Goal: Information Seeking & Learning: Learn about a topic

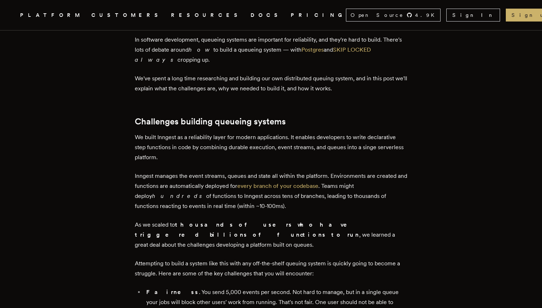
scroll to position [203, 0]
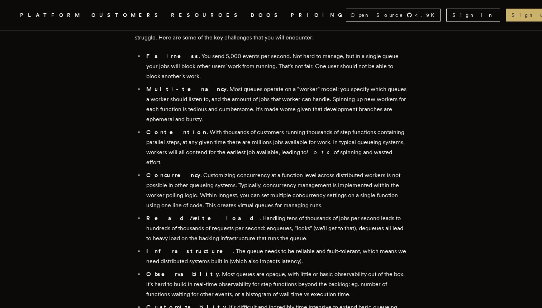
scroll to position [520, 0]
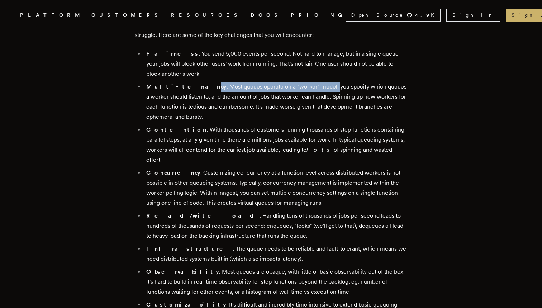
drag, startPoint x: 179, startPoint y: 77, endPoint x: 299, endPoint y: 77, distance: 119.8
click at [299, 82] on li "Multi-tenancy . Most queues operate on a "worker" model: you specify which queu…" at bounding box center [275, 102] width 263 height 40
click at [292, 102] on li "Multi-tenancy . Most queues operate on a "worker" model: you specify which queu…" at bounding box center [275, 102] width 263 height 40
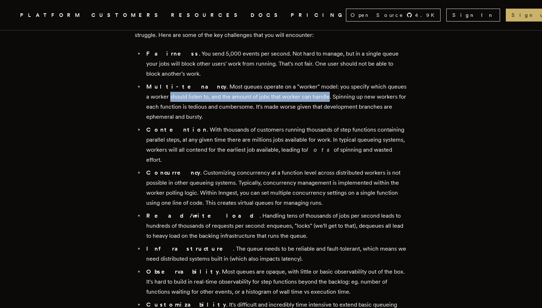
drag, startPoint x: 146, startPoint y: 84, endPoint x: 307, endPoint y: 88, distance: 161.5
click at [307, 88] on ul "Fairness . You send 5,000 events per second. Not hard to manage, but in a singl…" at bounding box center [271, 194] width 273 height 291
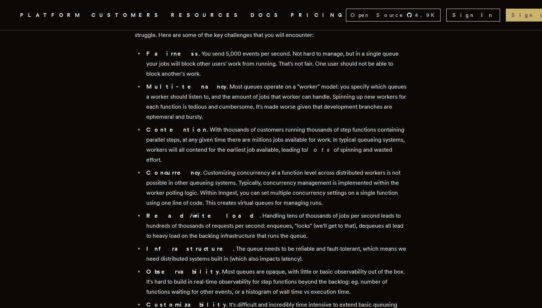
click at [305, 102] on li "Multi-tenancy . Most queues operate on a "worker" model: you specify which queu…" at bounding box center [275, 102] width 263 height 40
drag, startPoint x: 168, startPoint y: 97, endPoint x: 241, endPoint y: 97, distance: 72.8
click at [241, 97] on li "Multi-tenancy . Most queues operate on a "worker" model: you specify which queu…" at bounding box center [275, 102] width 263 height 40
click at [249, 108] on li "Multi-tenancy . Most queues operate on a "worker" model: you specify which queu…" at bounding box center [275, 102] width 263 height 40
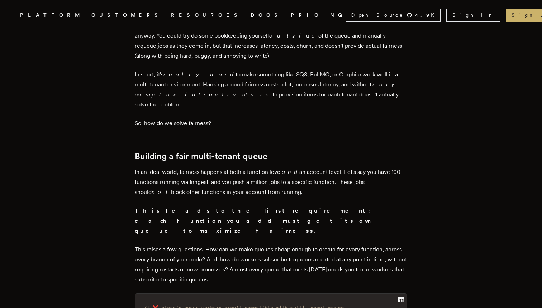
scroll to position [1624, 0]
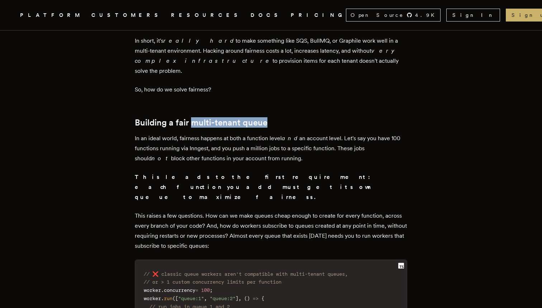
drag, startPoint x: 195, startPoint y: 85, endPoint x: 289, endPoint y: 91, distance: 93.8
click at [289, 118] on h2 "Building a fair multi-tenant queue" at bounding box center [271, 123] width 273 height 10
click at [199, 133] on p "In an ideal world, fairness happens at both a function level and an account lev…" at bounding box center [271, 148] width 273 height 30
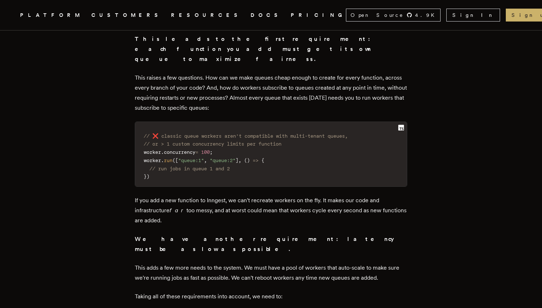
scroll to position [1823, 0]
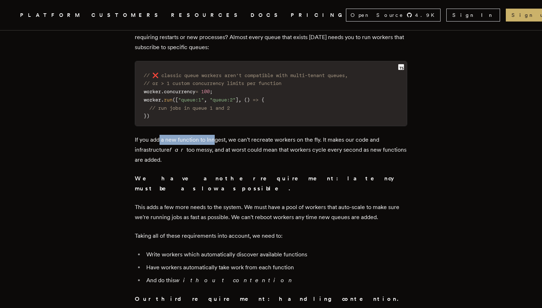
drag, startPoint x: 163, startPoint y: 95, endPoint x: 219, endPoint y: 95, distance: 56.0
click at [219, 135] on p "If you add a new function to Inngest, we can't recreate workers on the fly. It …" at bounding box center [271, 150] width 273 height 30
click at [235, 135] on p "If you add a new function to Inngest, we can't recreate workers on the fly. It …" at bounding box center [271, 150] width 273 height 30
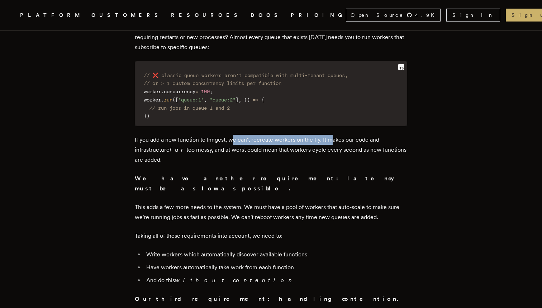
drag, startPoint x: 236, startPoint y: 94, endPoint x: 336, endPoint y: 91, distance: 100.1
click at [336, 135] on p "If you add a new function to Inngest, we can't recreate workers on the fly. It …" at bounding box center [271, 150] width 273 height 30
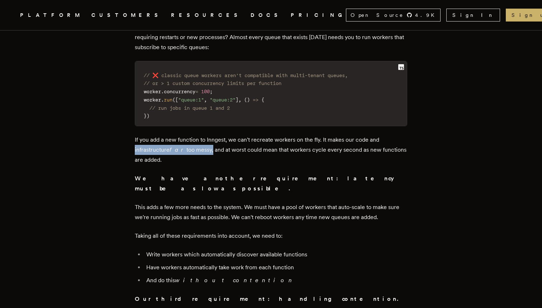
drag, startPoint x: 126, startPoint y: 103, endPoint x: 207, endPoint y: 103, distance: 81.1
click at [217, 135] on p "If you add a new function to Inngest, we can't recreate workers on the fly. It …" at bounding box center [271, 150] width 273 height 30
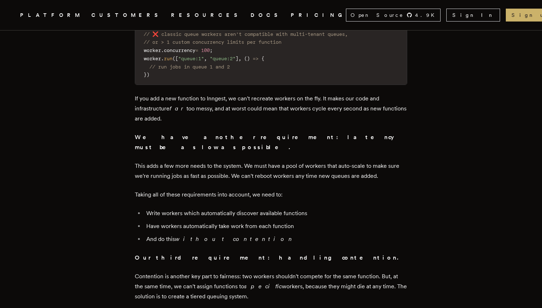
scroll to position [1866, 0]
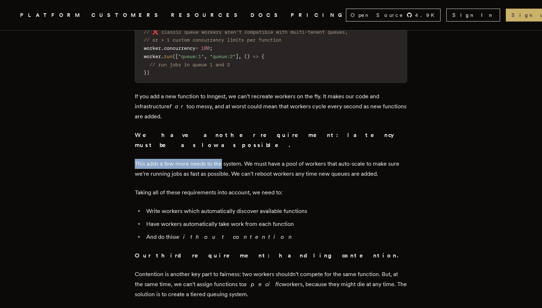
drag, startPoint x: 142, startPoint y: 99, endPoint x: 210, endPoint y: 106, distance: 67.7
click at [232, 159] on p "This adds a few more needs to the system. We must have a pool of workers that a…" at bounding box center [271, 169] width 273 height 20
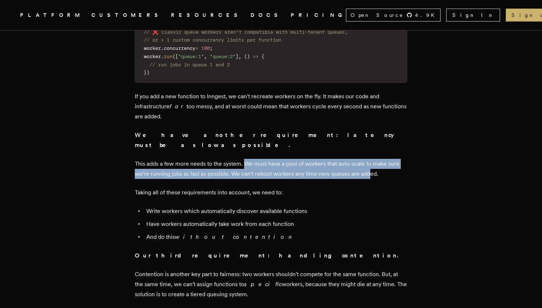
drag, startPoint x: 247, startPoint y: 105, endPoint x: 374, endPoint y: 112, distance: 127.5
click at [373, 159] on p "This adds a few more needs to the system. We must have a pool of workers that a…" at bounding box center [271, 169] width 273 height 20
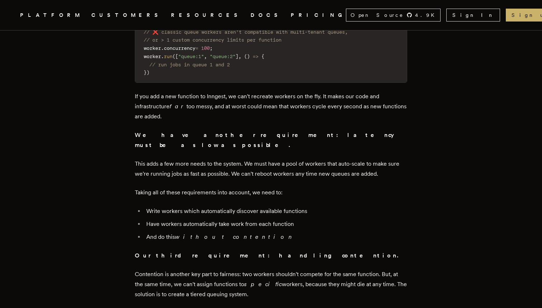
click at [388, 159] on p "This adds a few more needs to the system. We must have a pool of workers that a…" at bounding box center [271, 169] width 273 height 20
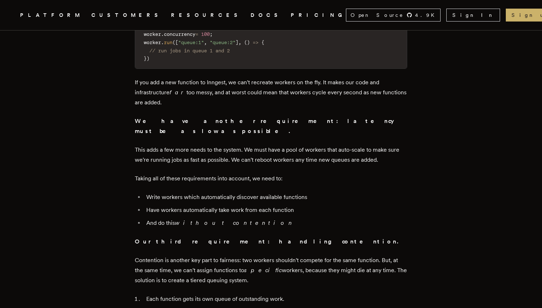
scroll to position [1886, 0]
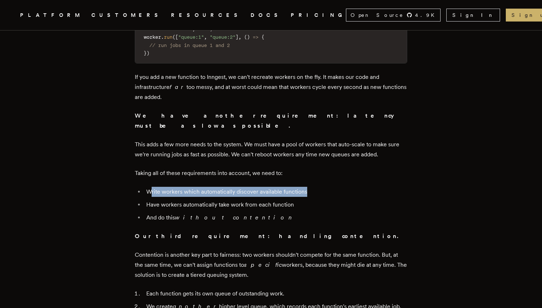
drag, startPoint x: 155, startPoint y: 137, endPoint x: 310, endPoint y: 133, distance: 154.6
click at [310, 187] on li "Write workers which automatically discover available functions" at bounding box center [275, 192] width 263 height 10
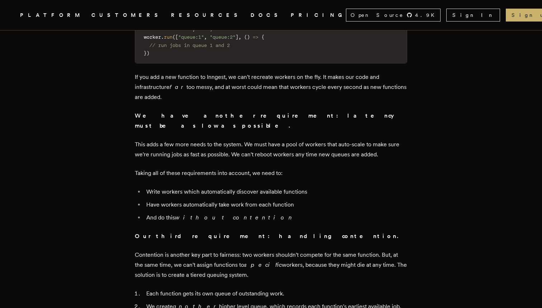
click at [320, 200] on li "Have workers automatically take work from each function" at bounding box center [275, 205] width 263 height 10
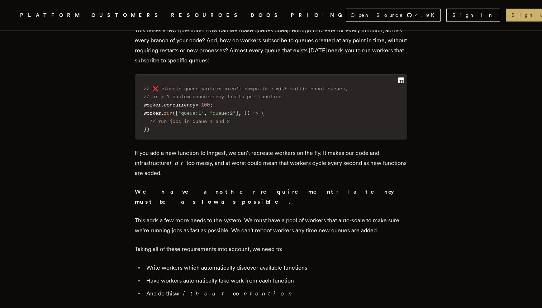
scroll to position [1871, 0]
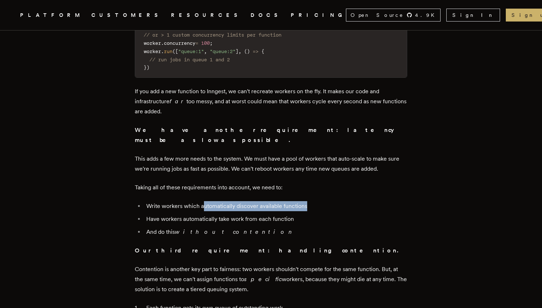
drag, startPoint x: 205, startPoint y: 149, endPoint x: 308, endPoint y: 149, distance: 103.7
click at [308, 201] on li "Write workers which automatically discover available functions" at bounding box center [275, 206] width 263 height 10
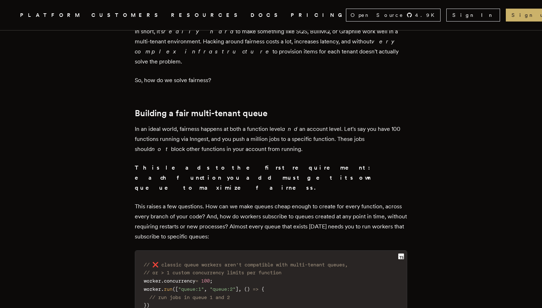
scroll to position [1645, 0]
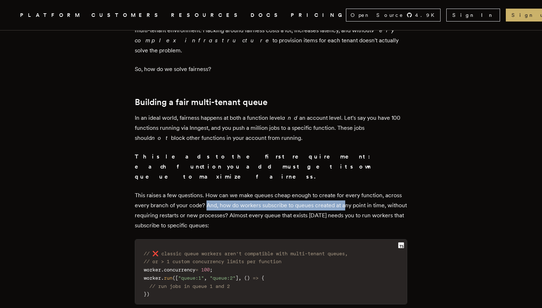
drag, startPoint x: 210, startPoint y: 160, endPoint x: 354, endPoint y: 164, distance: 144.3
click at [354, 190] on p "This raises a few questions. How can we make queues cheap enough to create for …" at bounding box center [271, 210] width 273 height 40
click at [350, 190] on p "This raises a few questions. How can we make queues cheap enough to create for …" at bounding box center [271, 210] width 273 height 40
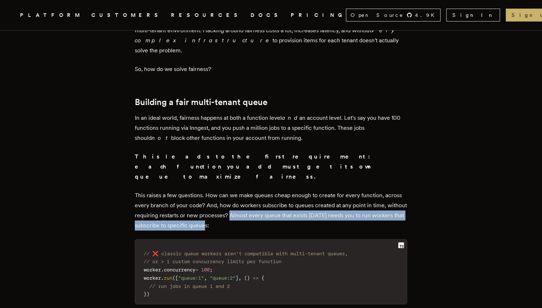
drag, startPoint x: 252, startPoint y: 169, endPoint x: 243, endPoint y: 176, distance: 12.2
click at [243, 190] on p "This raises a few questions. How can we make queues cheap enough to create for …" at bounding box center [271, 210] width 273 height 40
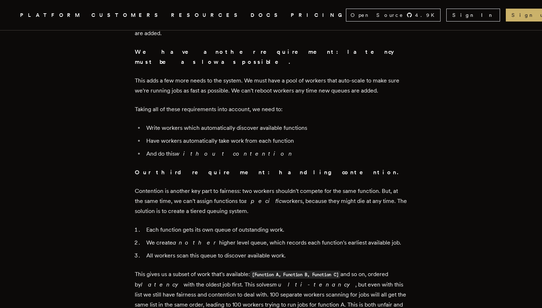
scroll to position [1950, 0]
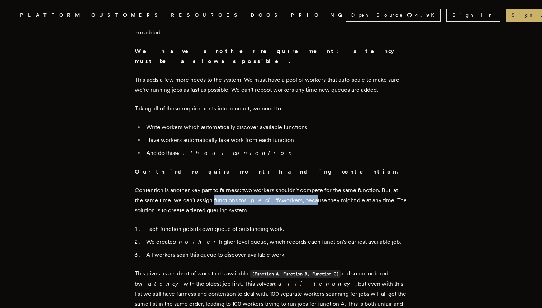
drag, startPoint x: 217, startPoint y: 142, endPoint x: 304, endPoint y: 142, distance: 87.2
click at [304, 185] on p "Contention is another key part to fairness: two workers shouldn't compete for t…" at bounding box center [271, 200] width 273 height 30
click at [321, 185] on p "Contention is another key part to fairness: two workers shouldn't compete for t…" at bounding box center [271, 200] width 273 height 30
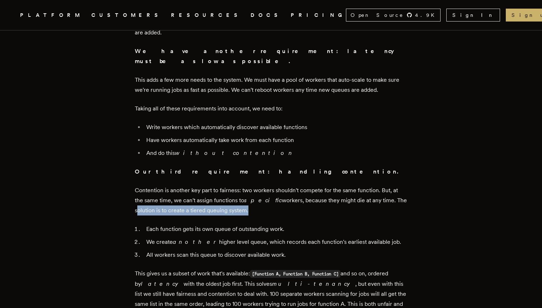
drag, startPoint x: 131, startPoint y: 153, endPoint x: 250, endPoint y: 153, distance: 118.4
click at [298, 224] on li "Each function gets its own queue of outstanding work." at bounding box center [275, 229] width 263 height 10
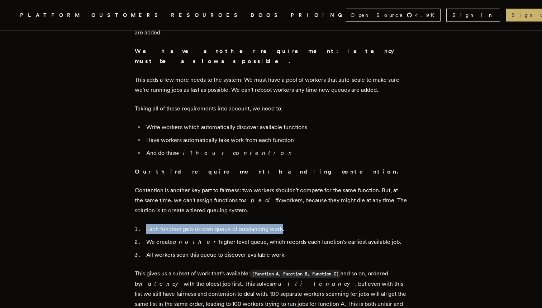
drag, startPoint x: 151, startPoint y: 171, endPoint x: 286, endPoint y: 174, distance: 134.9
click at [286, 224] on li "Each function gets its own queue of outstanding work." at bounding box center [275, 229] width 263 height 10
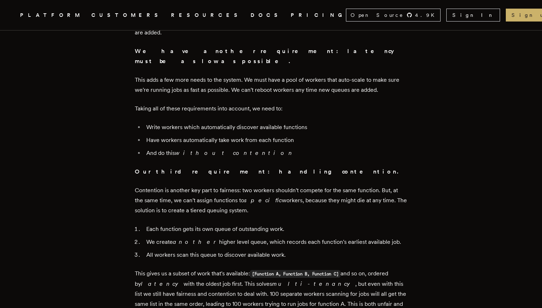
click at [336, 224] on li "Each function gets its own queue of outstanding work." at bounding box center [275, 229] width 263 height 10
